Goal: Task Accomplishment & Management: Manage account settings

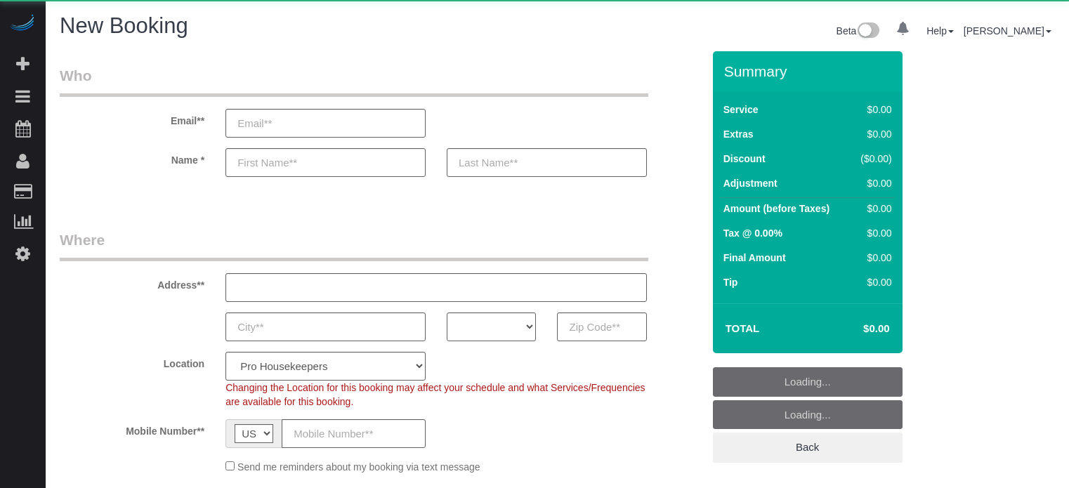
select select "number:9"
select select "object:1243"
select select "4"
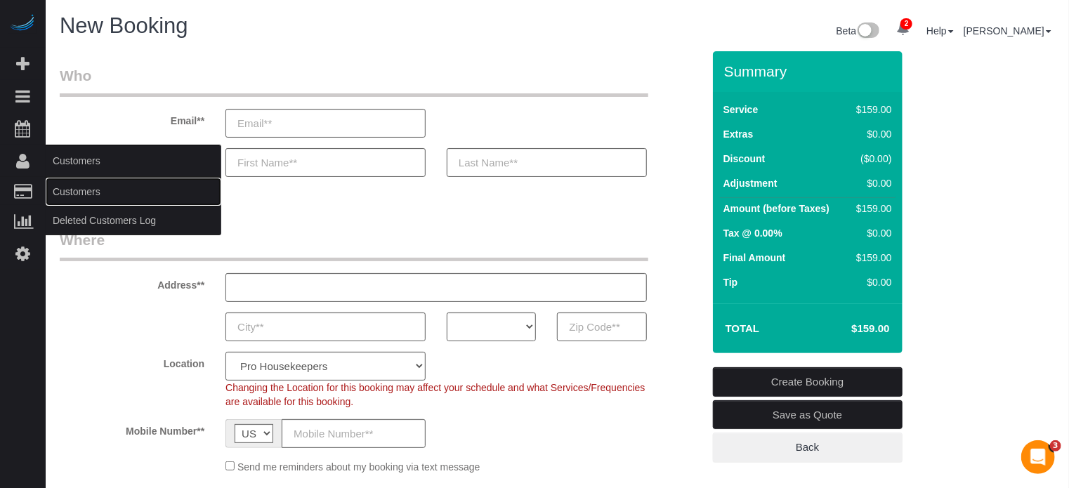
click at [84, 186] on link "Customers" at bounding box center [134, 192] width 176 height 28
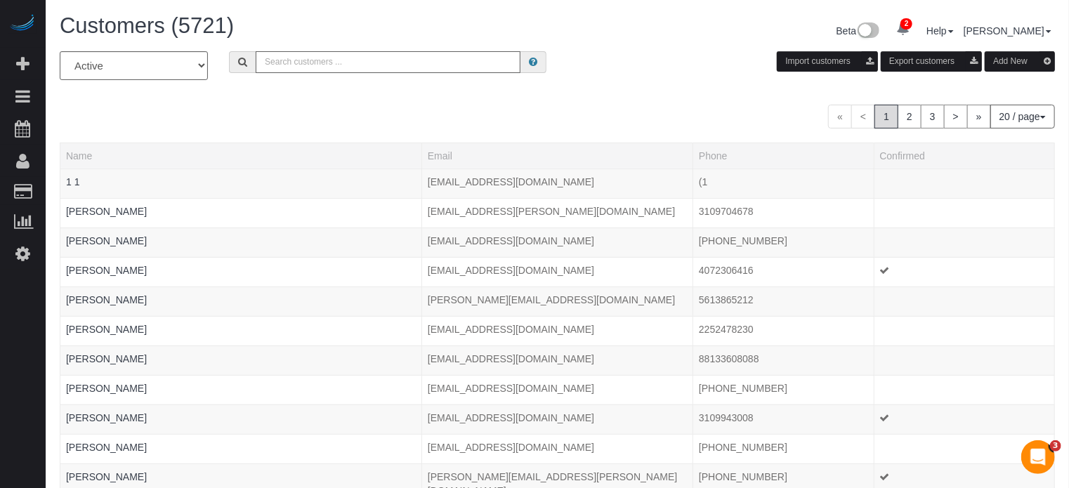
click at [304, 67] on input "text" at bounding box center [388, 62] width 265 height 22
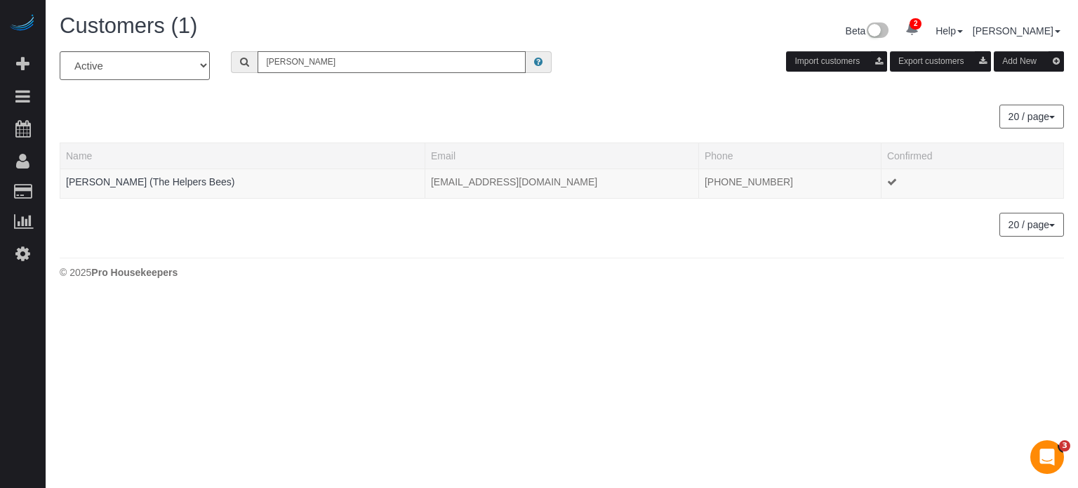
type input "gail j"
click at [286, 251] on div "Customers (1) Beta 2 Your Notifications You have 0 alerts × You have 17 to char…" at bounding box center [562, 150] width 1033 height 300
click at [176, 179] on link "[PERSON_NAME] (The Helpers Bees)" at bounding box center [150, 181] width 169 height 11
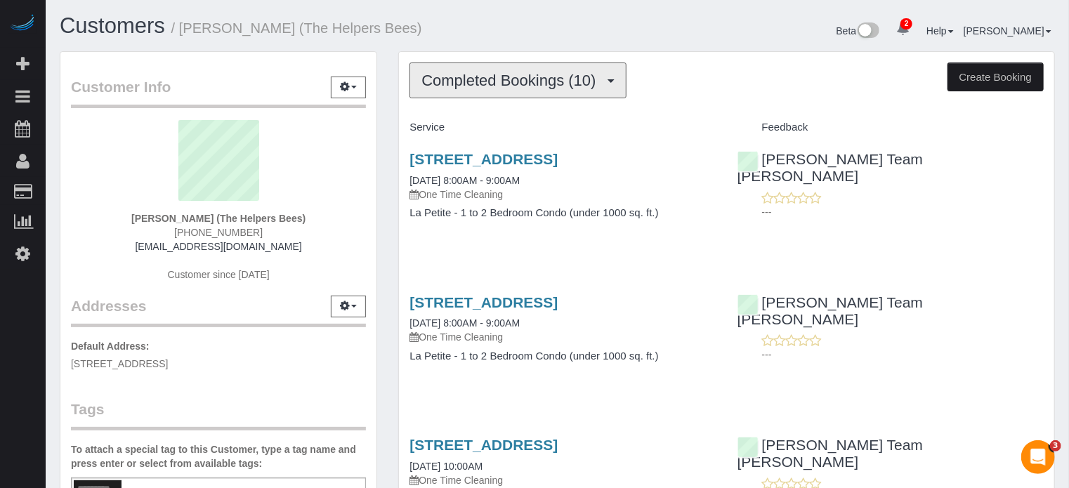
click at [466, 95] on button "Completed Bookings (10)" at bounding box center [517, 80] width 216 height 36
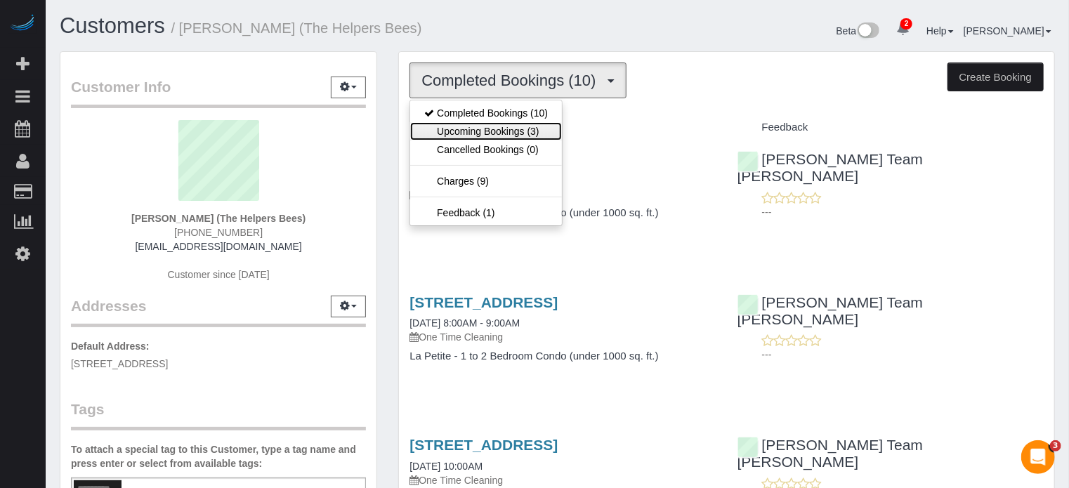
click at [475, 135] on link "Upcoming Bookings (3)" at bounding box center [486, 131] width 152 height 18
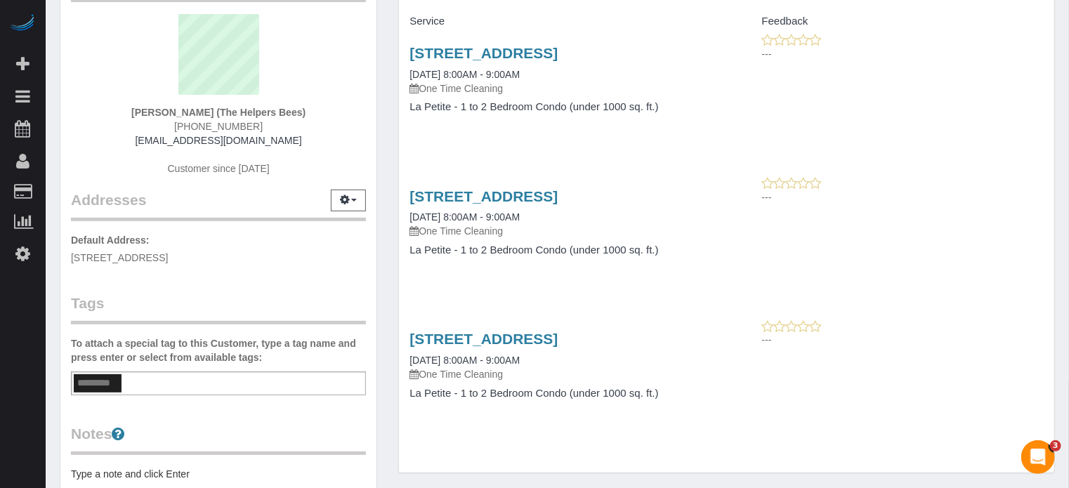
scroll to position [35, 0]
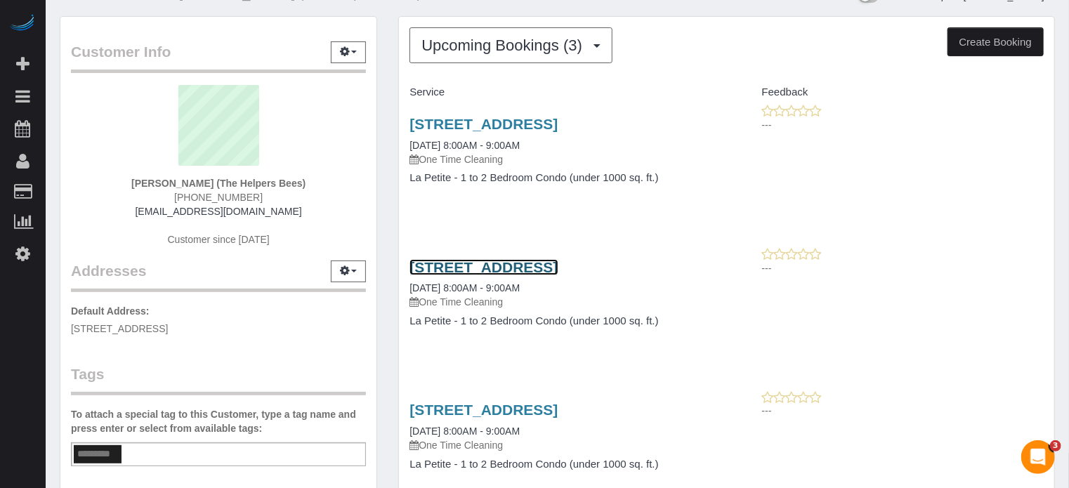
click at [433, 275] on link "[STREET_ADDRESS]" at bounding box center [483, 267] width 148 height 16
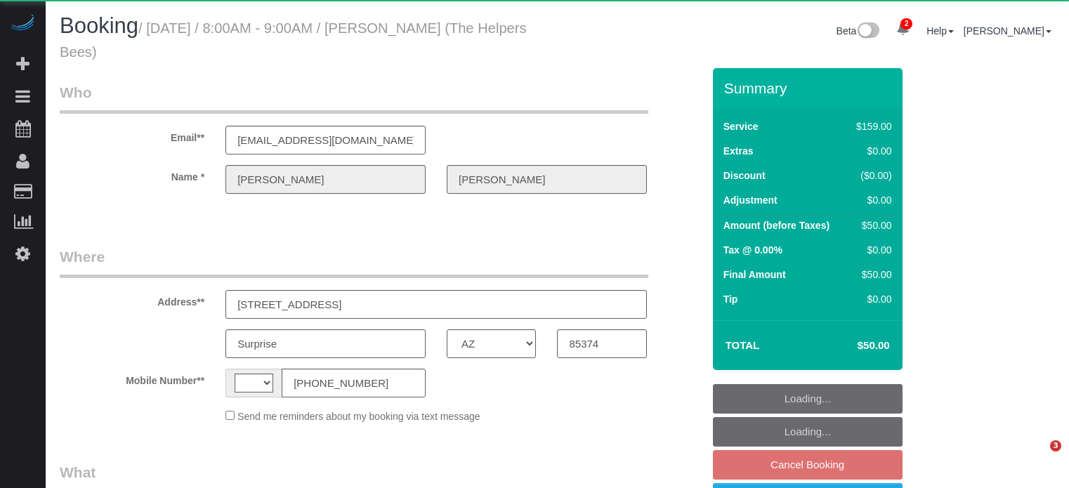
select select "AZ"
select select "string:US"
select select "object:698"
select select "4"
select select "number:9"
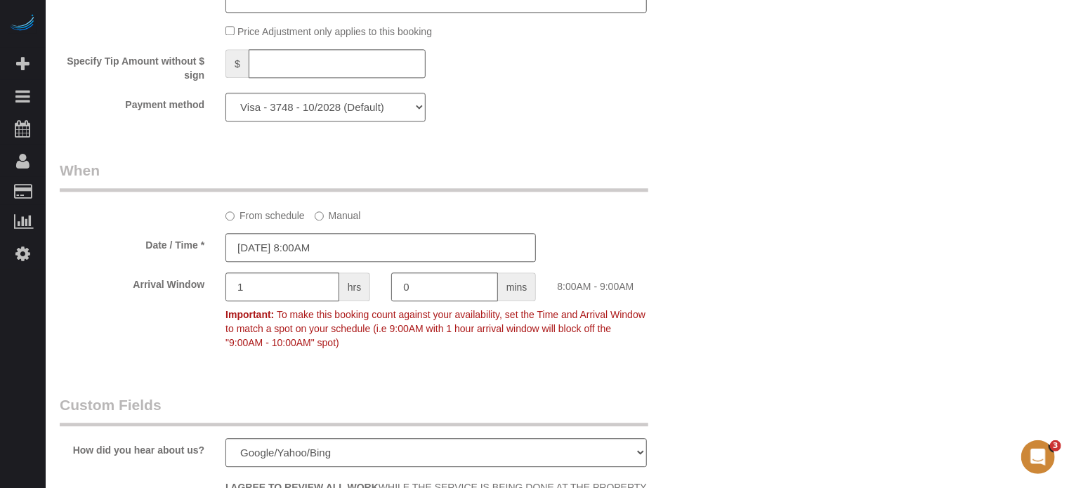
scroll to position [1685, 0]
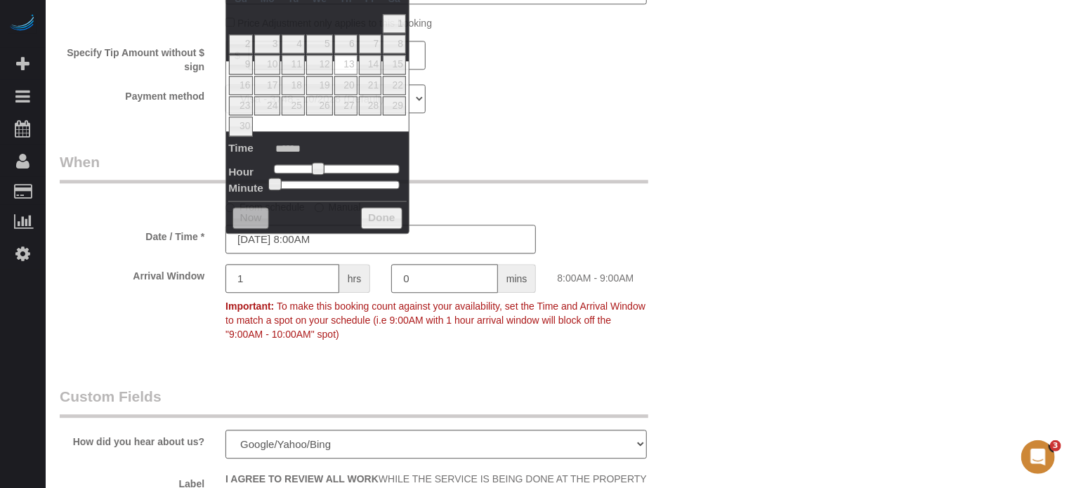
click at [352, 245] on input "11/13/2025 8:00AM" at bounding box center [380, 239] width 310 height 29
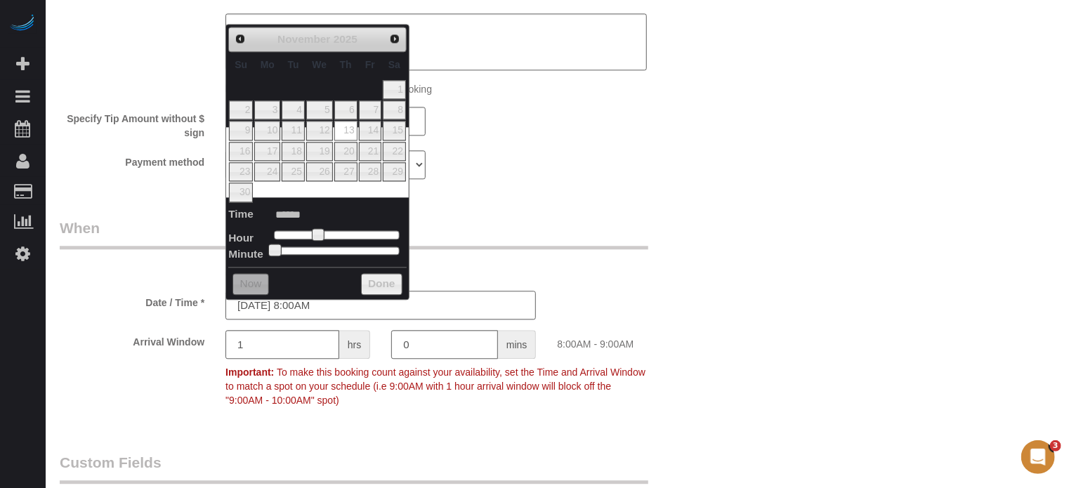
scroll to position [1618, 0]
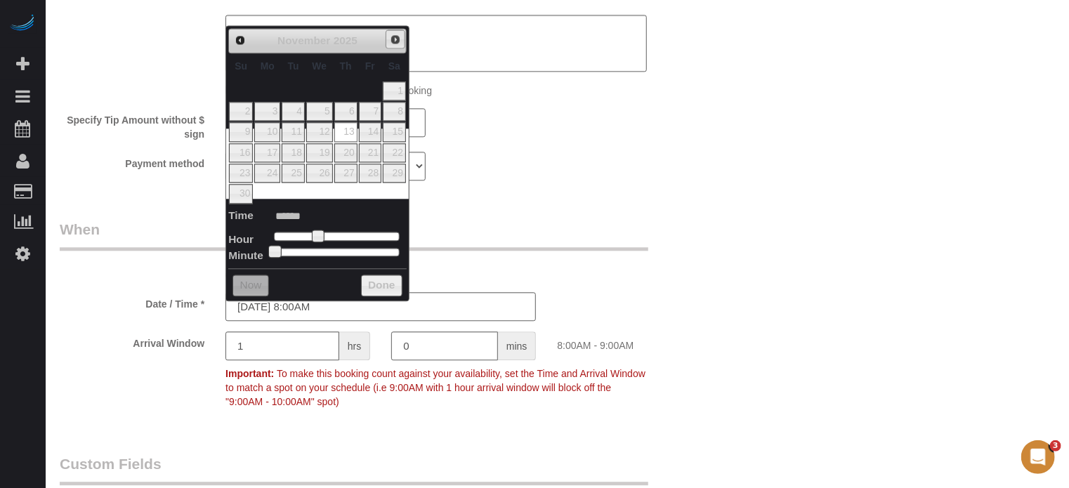
click at [402, 41] on link "Next" at bounding box center [395, 39] width 20 height 20
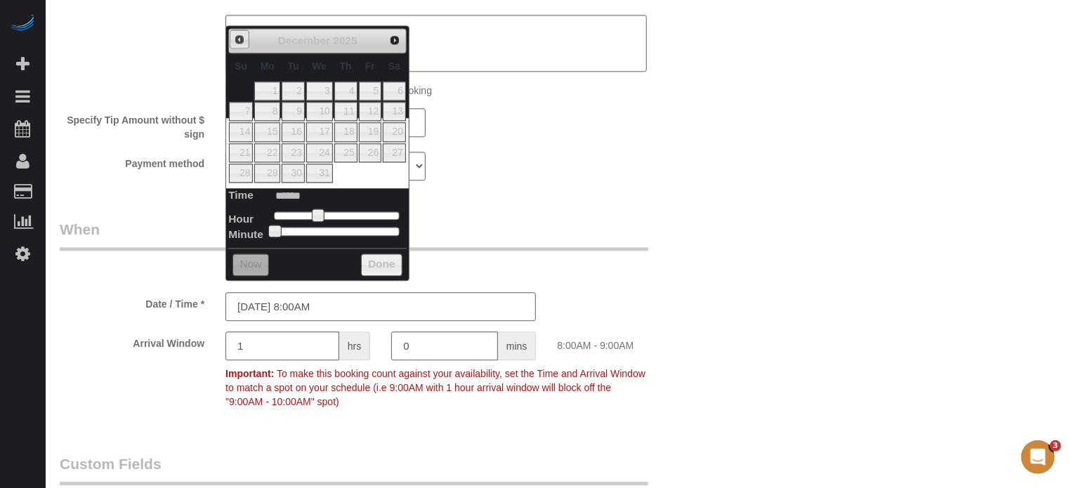
click at [235, 32] on link "Prev" at bounding box center [240, 39] width 20 height 20
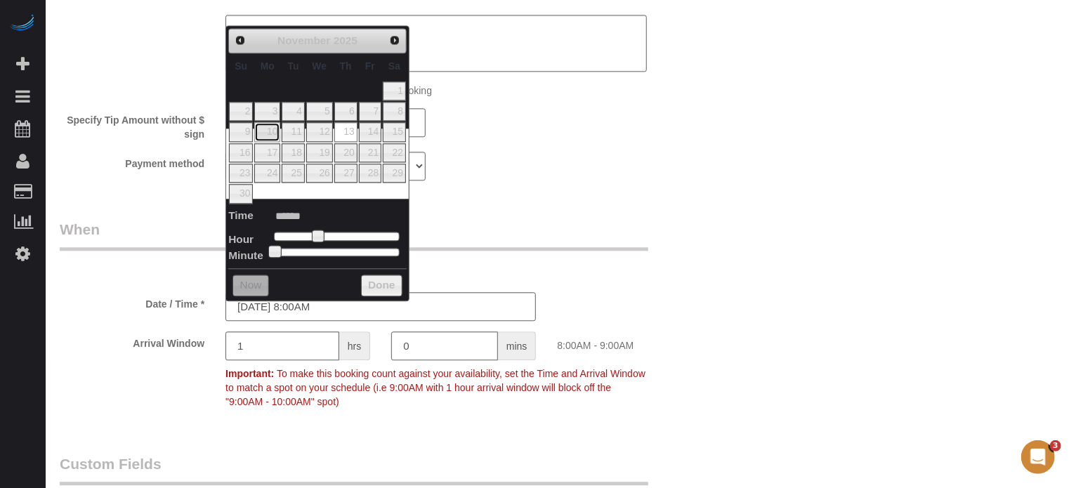
click at [263, 131] on link "10" at bounding box center [267, 131] width 26 height 19
type input "11/10/2025 8:00AM"
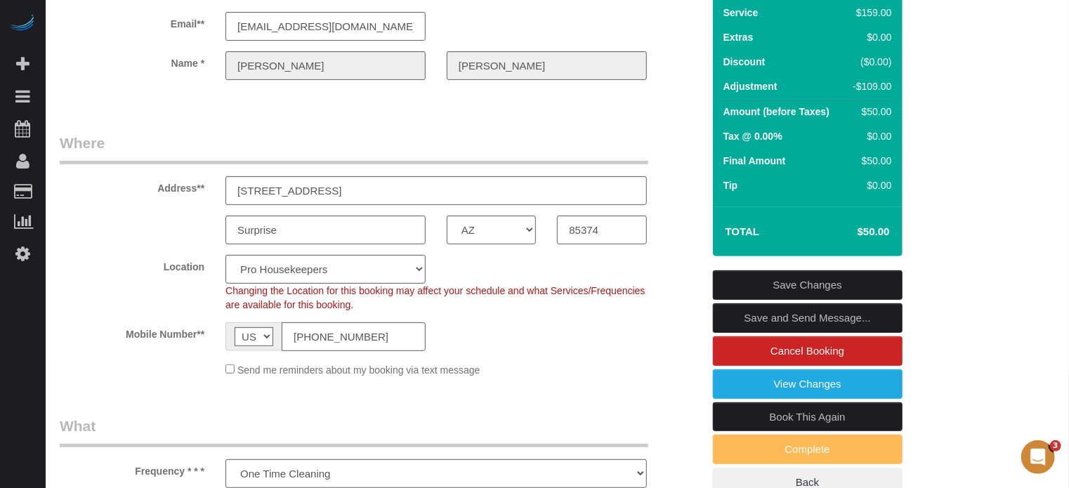
scroll to position [112, 0]
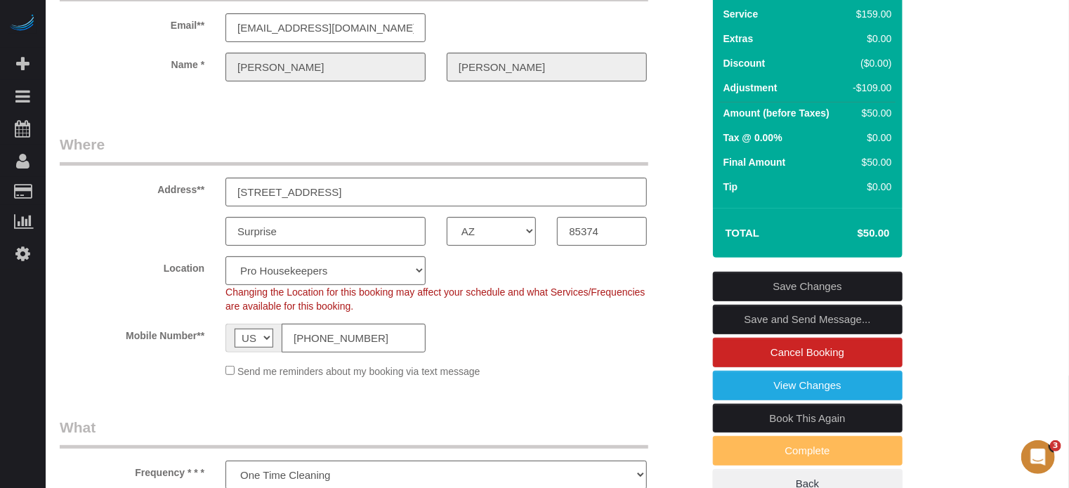
click at [803, 286] on link "Save Changes" at bounding box center [808, 286] width 190 height 29
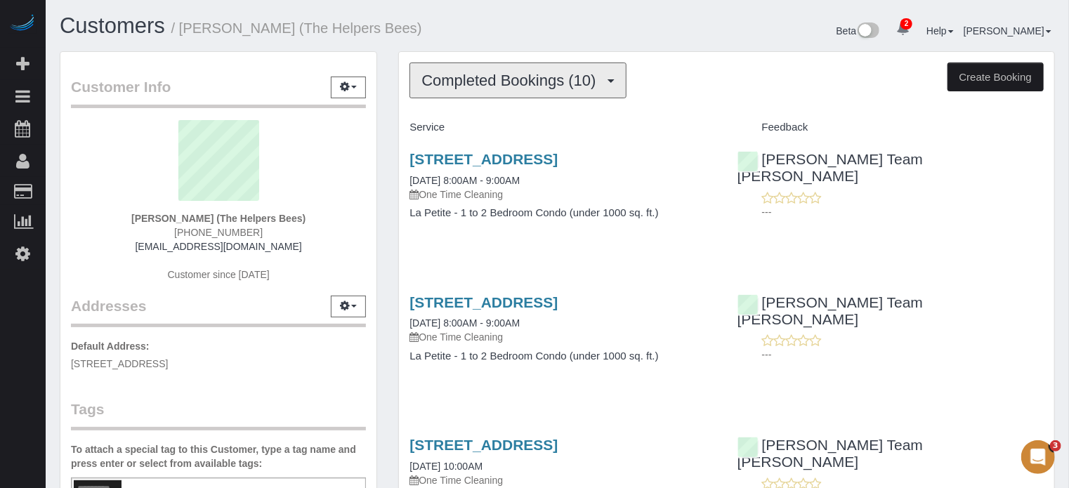
click at [517, 81] on span "Completed Bookings (10)" at bounding box center [511, 81] width 181 height 18
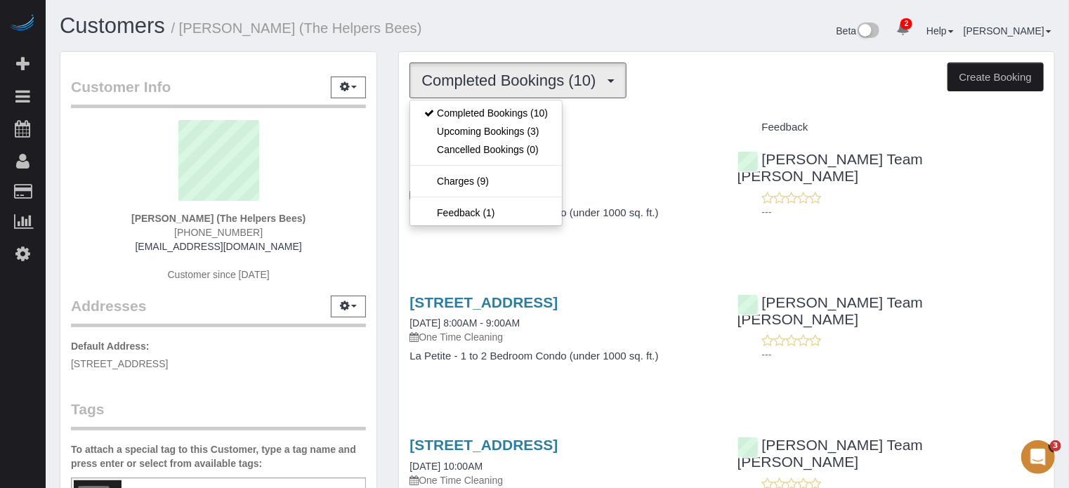
click at [384, 185] on div "Customer Info Edit Contact Info Send Message Email Preferences Special Sales Ta…" at bounding box center [218, 390] width 338 height 679
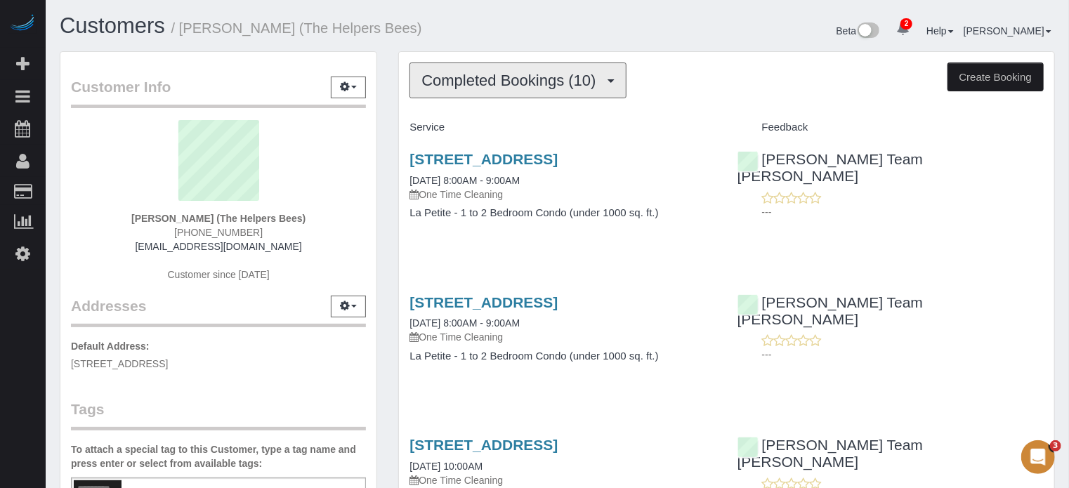
click at [528, 88] on button "Completed Bookings (10)" at bounding box center [517, 80] width 216 height 36
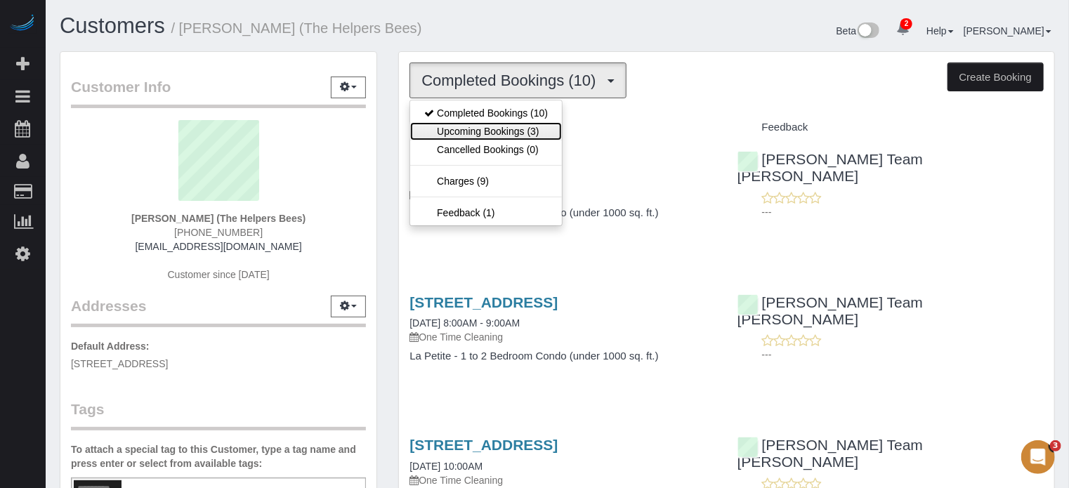
click at [524, 122] on link "Upcoming Bookings (3)" at bounding box center [486, 131] width 152 height 18
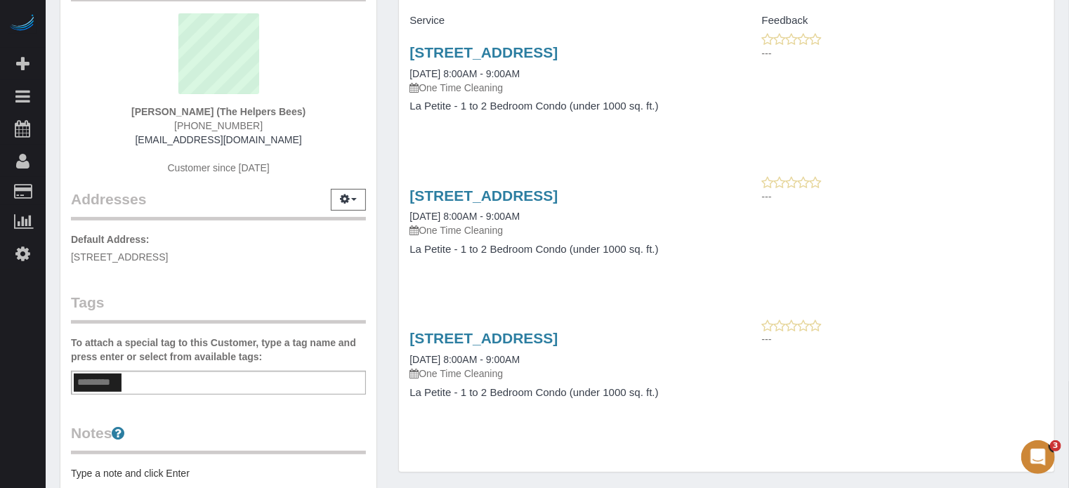
scroll to position [183, 0]
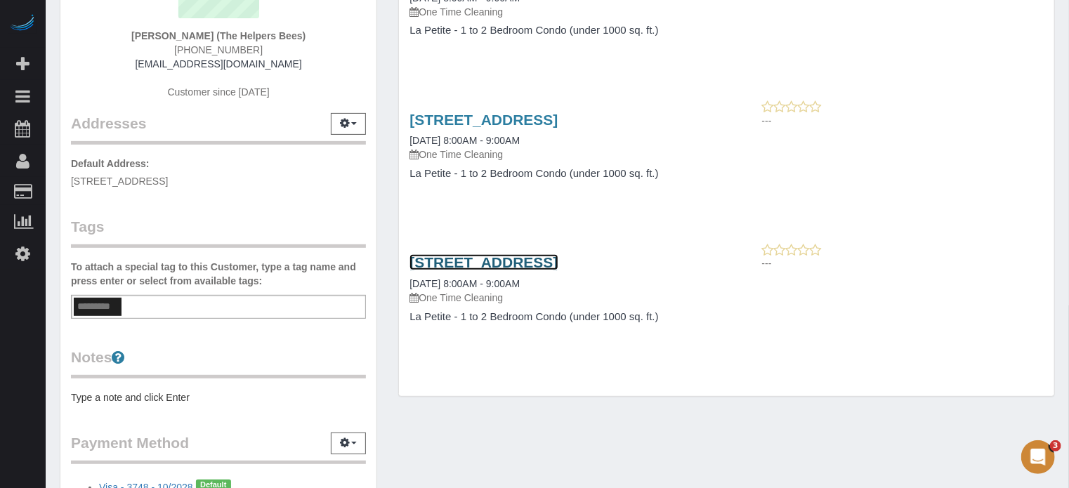
click at [465, 270] on link "18011 W Camino Real Dr, Surprise, AZ 85374" at bounding box center [483, 262] width 148 height 16
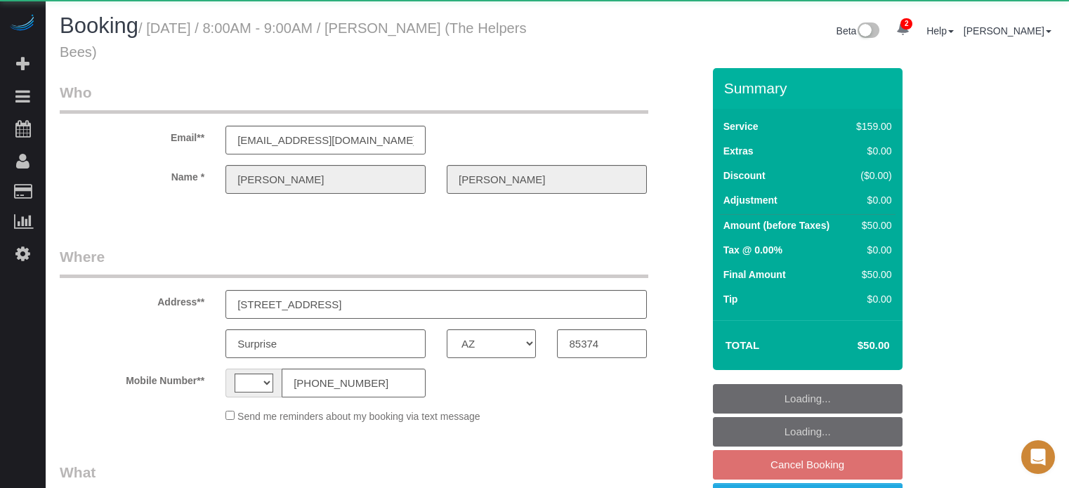
select select "AZ"
select select "string:US"
select select "object:629"
select select "string:fspay-8d4e4e96-5d7a-401b-a2e8-93fe6747cc81"
select select "4"
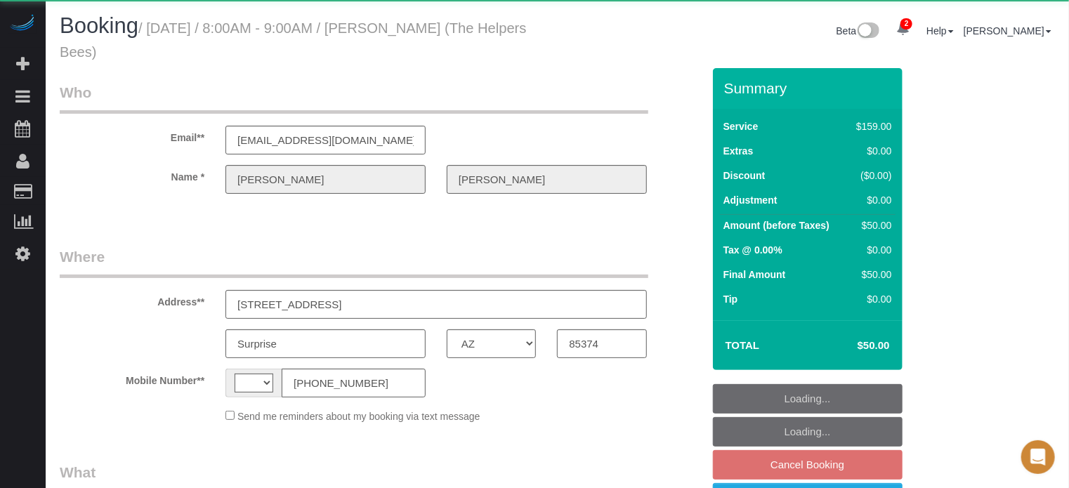
select select "number:9"
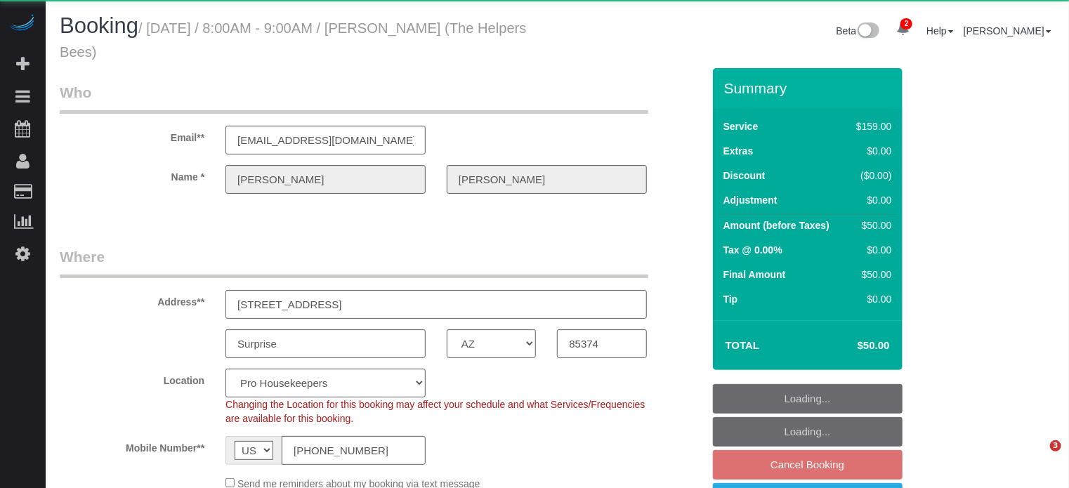
select select "object:1283"
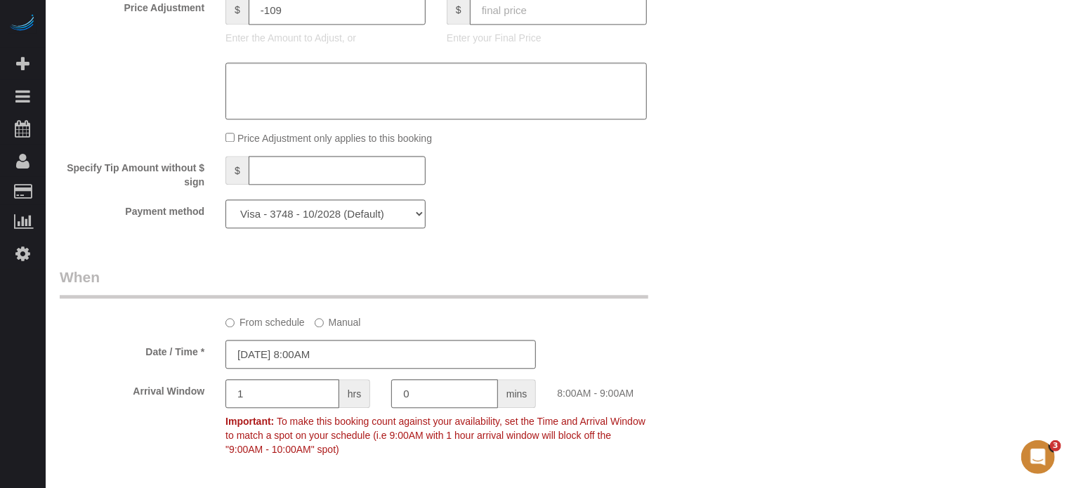
scroll to position [1780, 0]
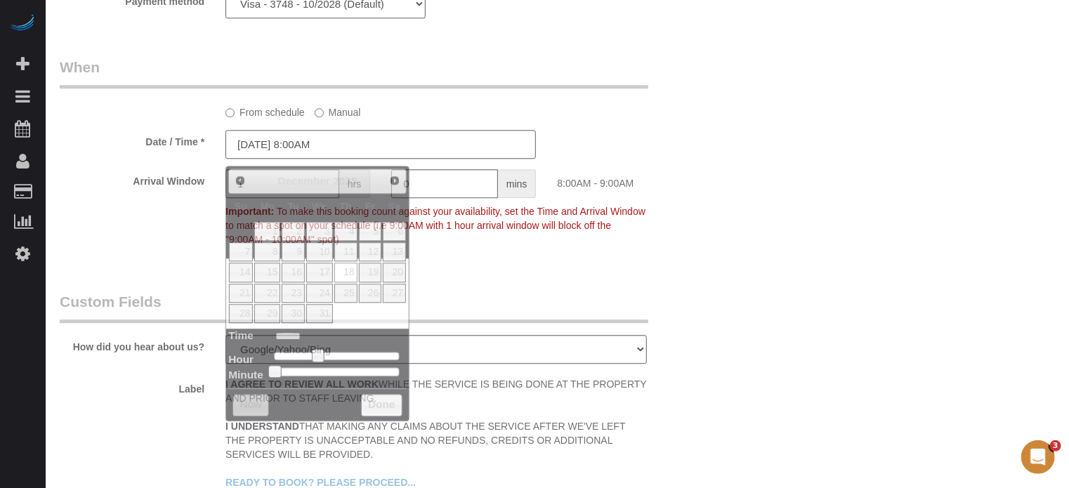
click at [254, 154] on input "12/18/2025 8:00AM" at bounding box center [380, 144] width 310 height 29
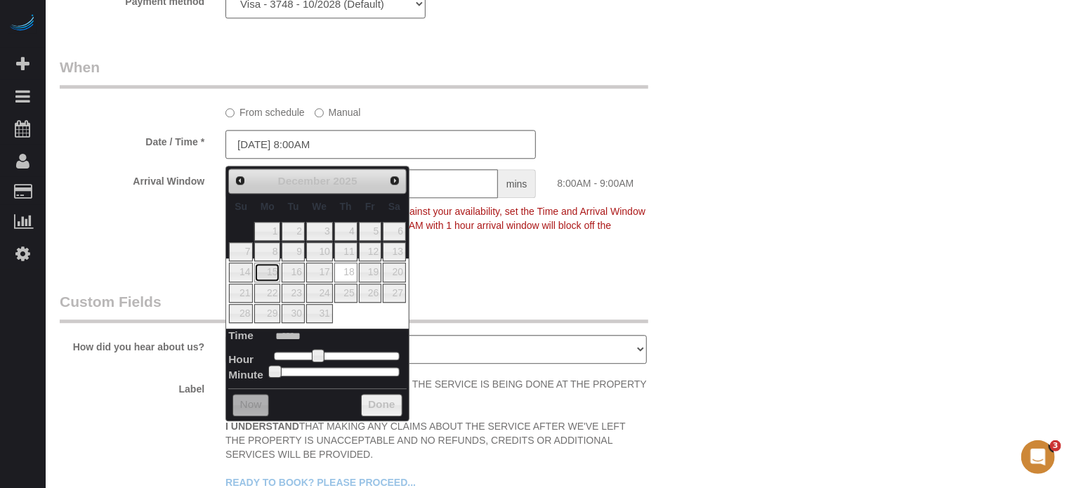
click at [272, 272] on link "15" at bounding box center [267, 272] width 26 height 19
type input "12/15/2025 8:00AM"
click at [491, 308] on legend "Custom Fields" at bounding box center [354, 307] width 588 height 32
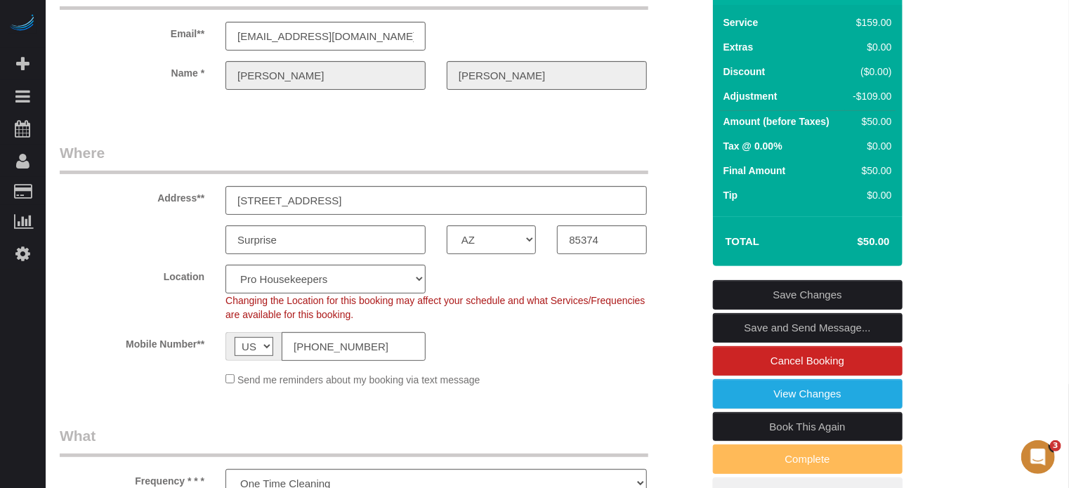
scroll to position [104, 0]
click at [810, 289] on link "Save Changes" at bounding box center [808, 294] width 190 height 29
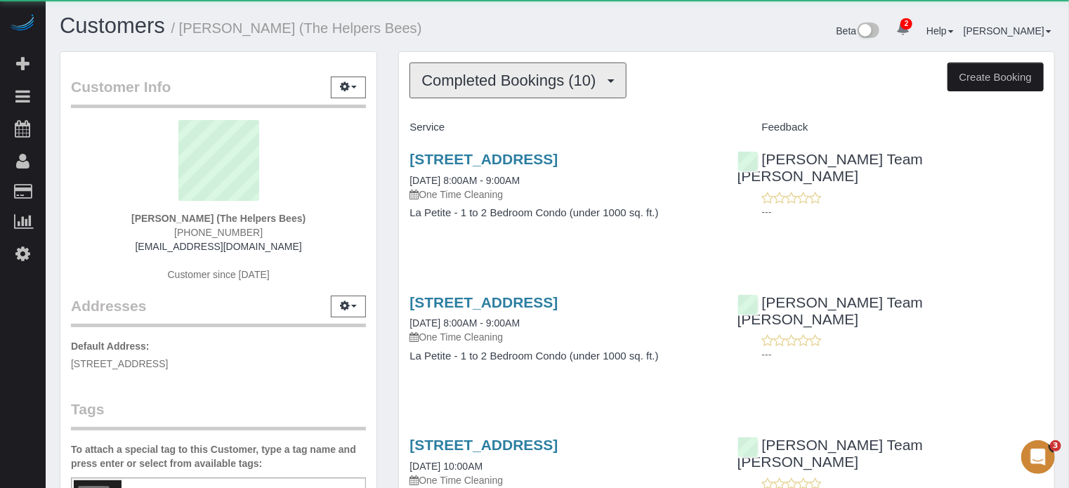
click at [463, 77] on span "Completed Bookings (10)" at bounding box center [511, 81] width 181 height 18
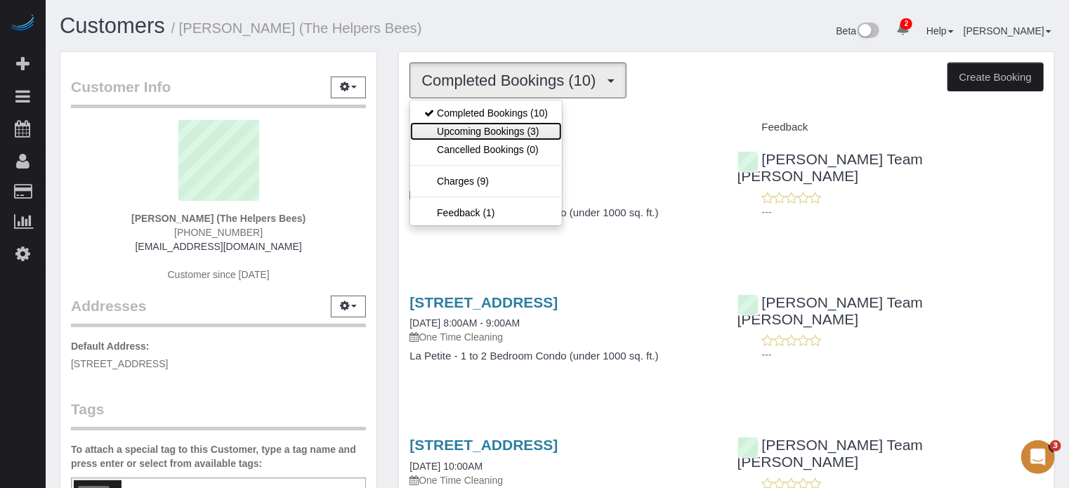
click at [487, 126] on link "Upcoming Bookings (3)" at bounding box center [486, 131] width 152 height 18
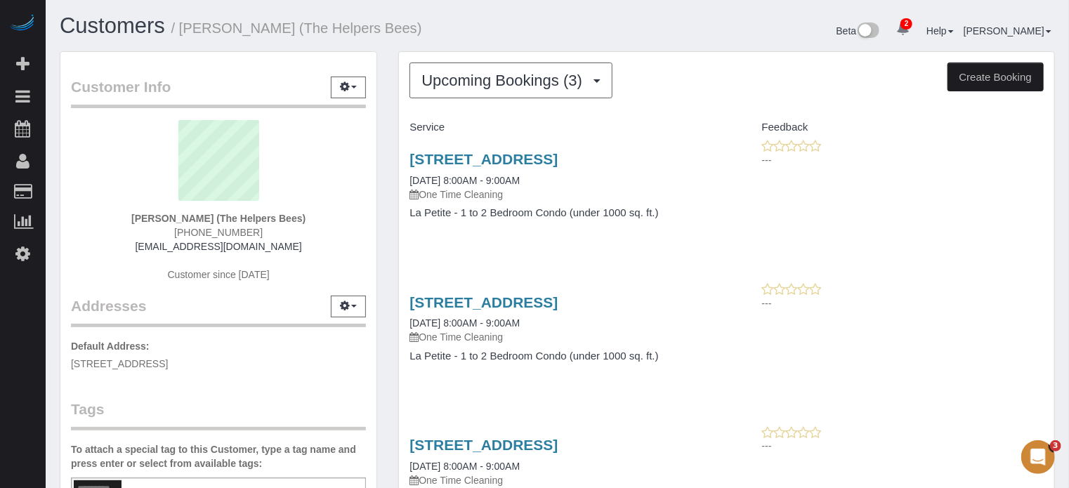
click at [386, 263] on div "Customer Info Edit Contact Info Send Message Email Preferences Special Sales Ta…" at bounding box center [218, 390] width 338 height 679
click at [385, 263] on div "Customer Info Edit Contact Info Send Message Email Preferences Special Sales Ta…" at bounding box center [218, 390] width 338 height 679
click at [384, 270] on div "Customer Info Edit Contact Info Send Message Email Preferences Special Sales Ta…" at bounding box center [218, 390] width 338 height 679
click at [1023, 292] on div "Service Feedback 18011 W Camino Real Dr, Surprise, AZ 85374 10/20/2025 8:00AM -…" at bounding box center [726, 324] width 634 height 417
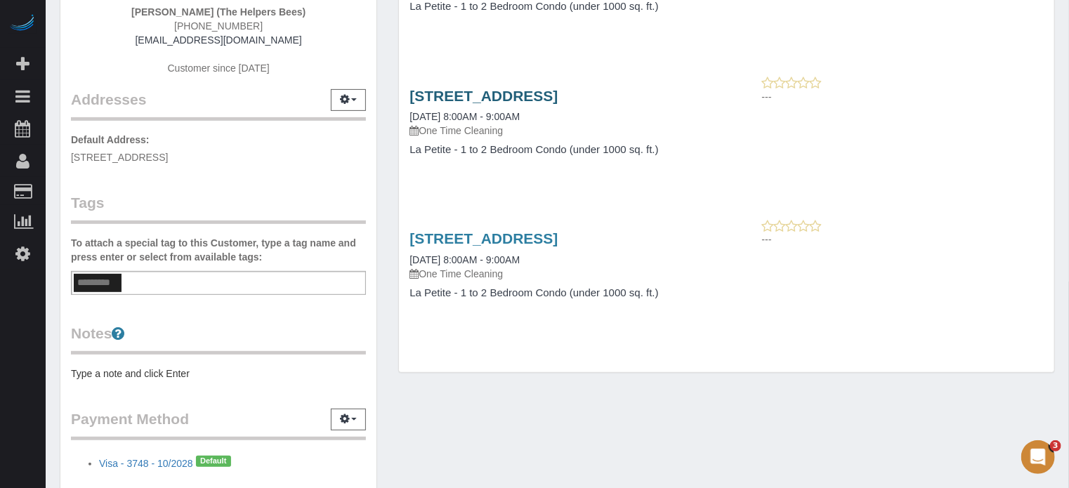
scroll to position [207, 0]
click at [443, 246] on link "18011 W Camino Real Dr, Surprise, AZ 85374" at bounding box center [483, 238] width 148 height 16
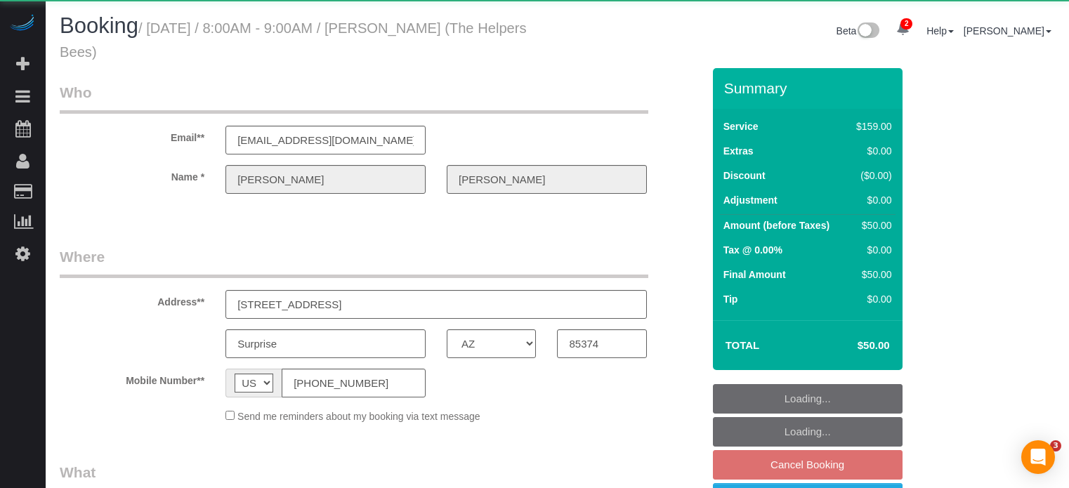
select select "AZ"
select select "number:9"
select select "object:827"
select select "4"
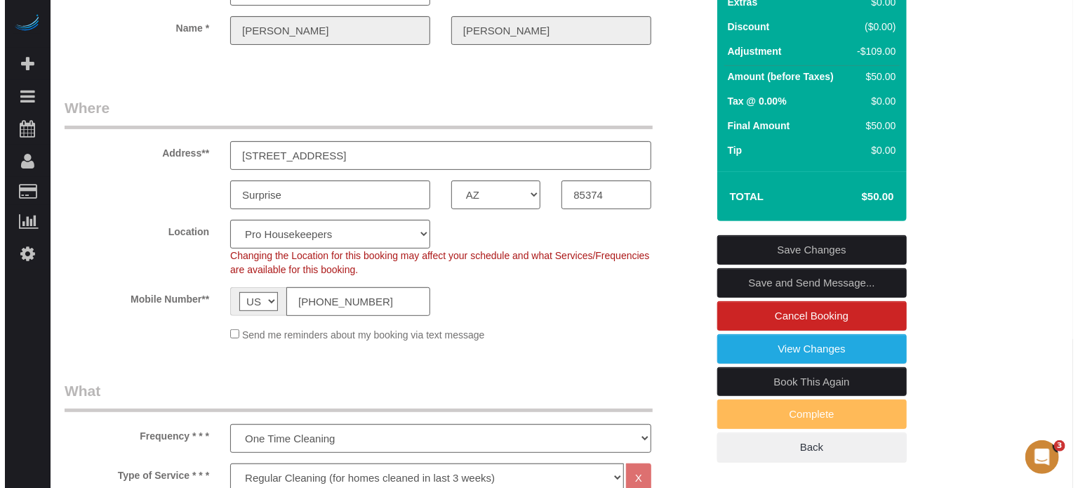
scroll to position [151, 0]
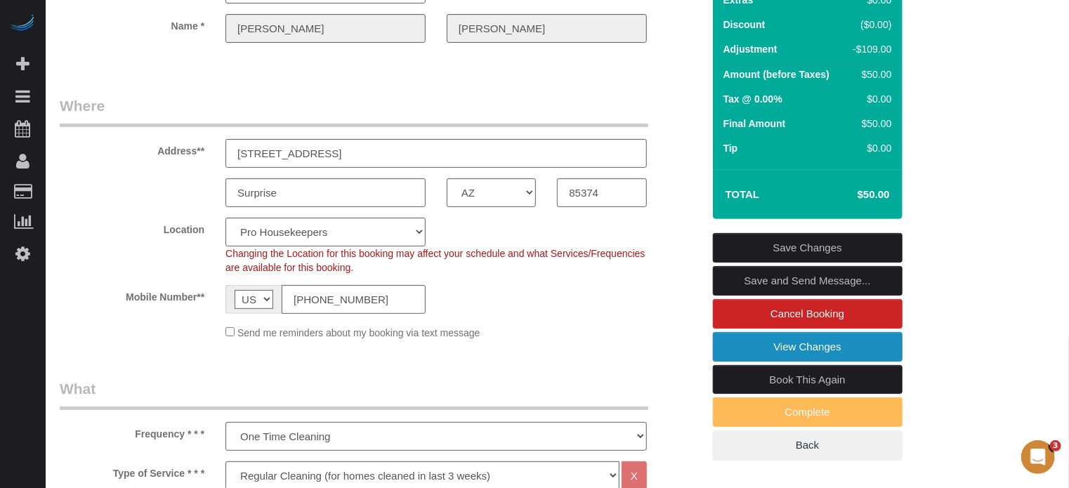
click at [761, 343] on link "View Changes" at bounding box center [808, 346] width 190 height 29
